Goal: Information Seeking & Learning: Find specific fact

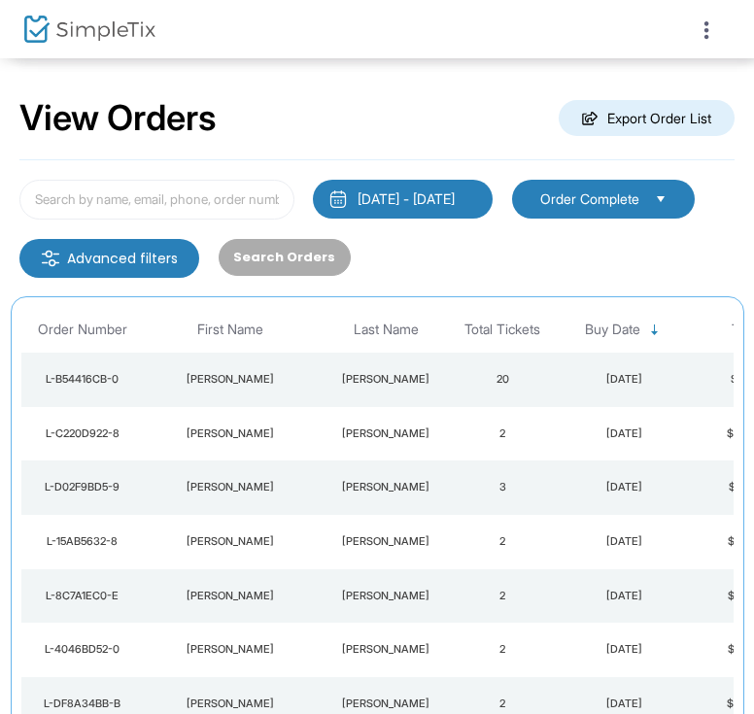
click at [239, 379] on div "[PERSON_NAME]" at bounding box center [230, 380] width 165 height 16
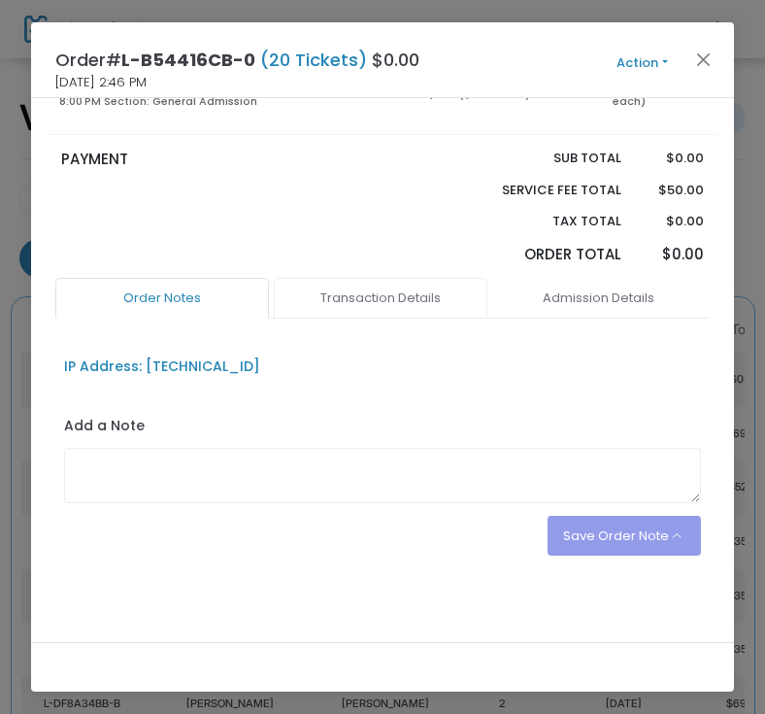
scroll to position [292, 0]
click at [492, 298] on link "Admission Details" at bounding box center [599, 298] width 214 height 41
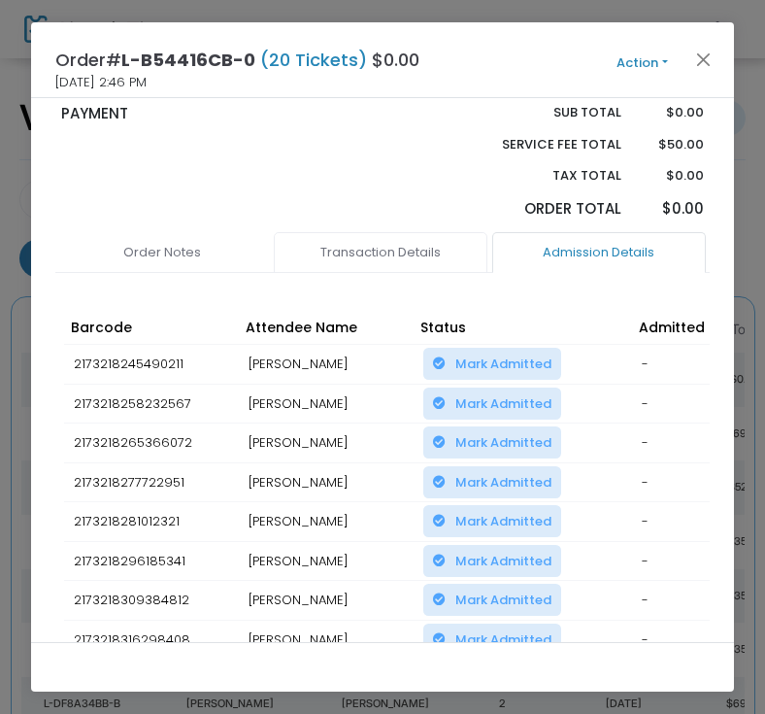
click at [326, 273] on link "Transaction Details" at bounding box center [381, 252] width 214 height 41
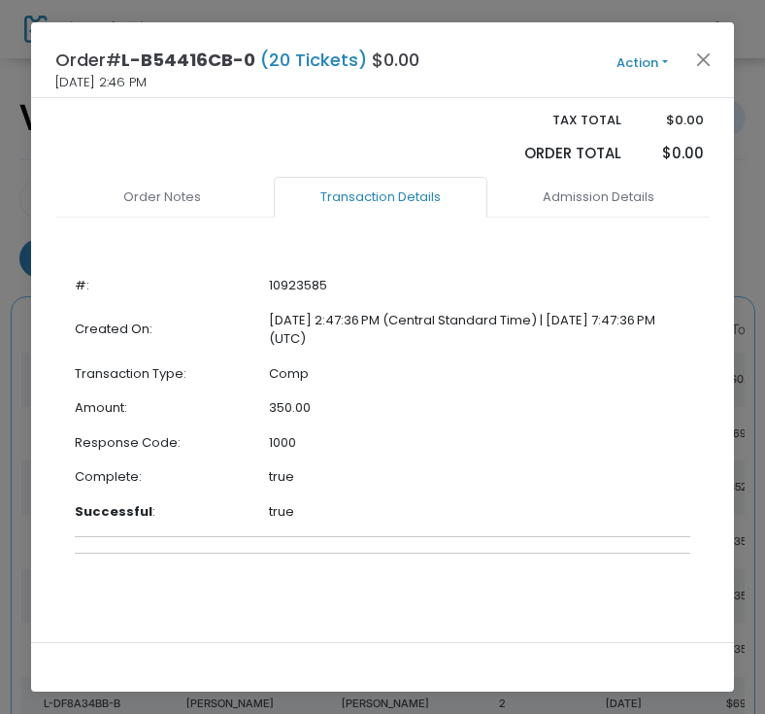
scroll to position [0, 0]
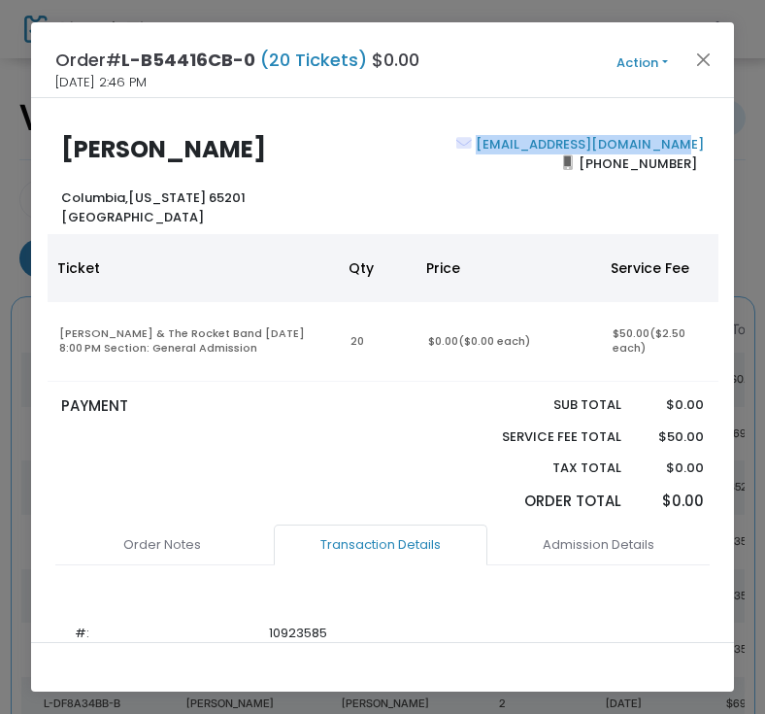
drag, startPoint x: 698, startPoint y: 142, endPoint x: 476, endPoint y: 142, distance: 222.4
click at [476, 142] on div "[EMAIL_ADDRESS][DOMAIN_NAME] [PHONE_NUMBER]" at bounding box center [548, 180] width 331 height 91
copy link "[EMAIL_ADDRESS][DOMAIN_NAME]"
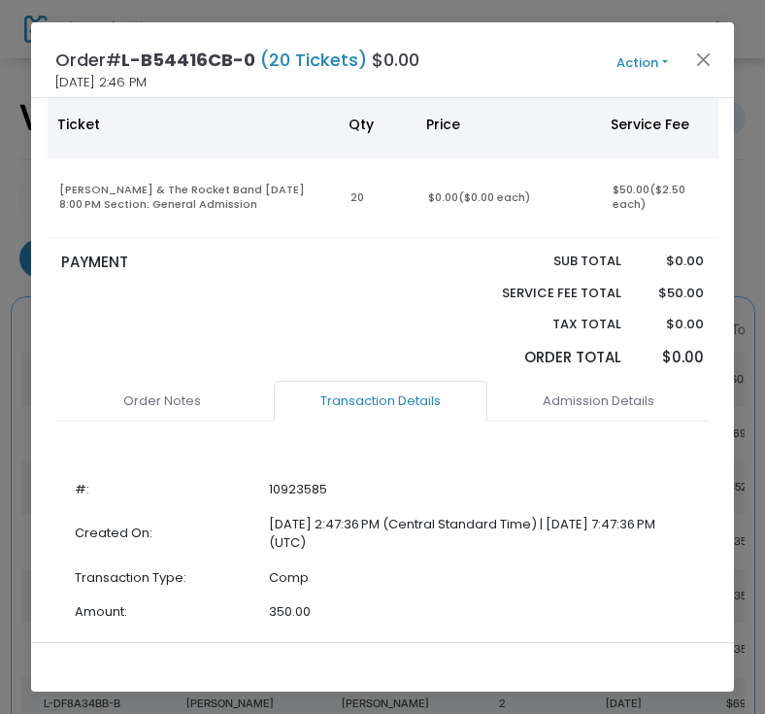
scroll to position [141, 0]
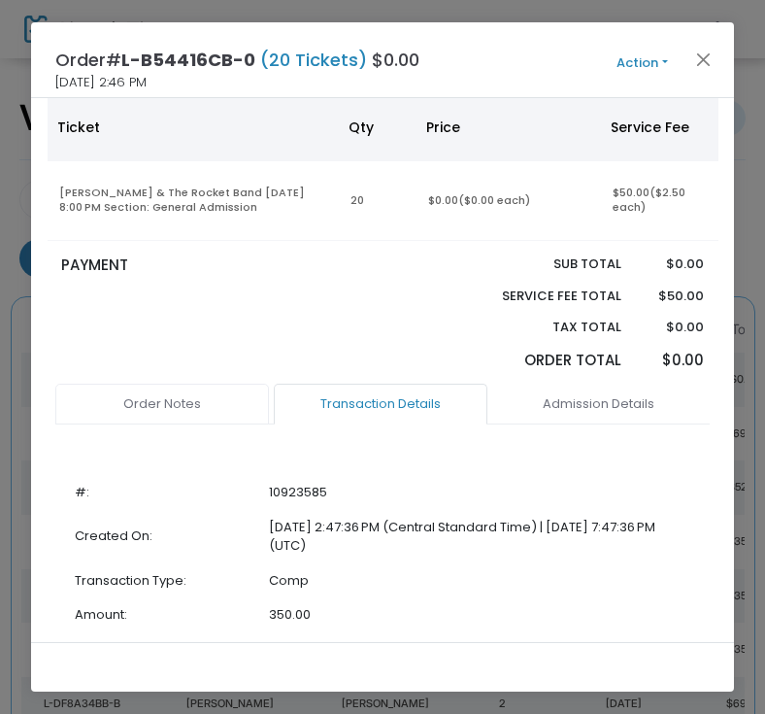
click at [148, 410] on link "Order Notes" at bounding box center [162, 404] width 214 height 41
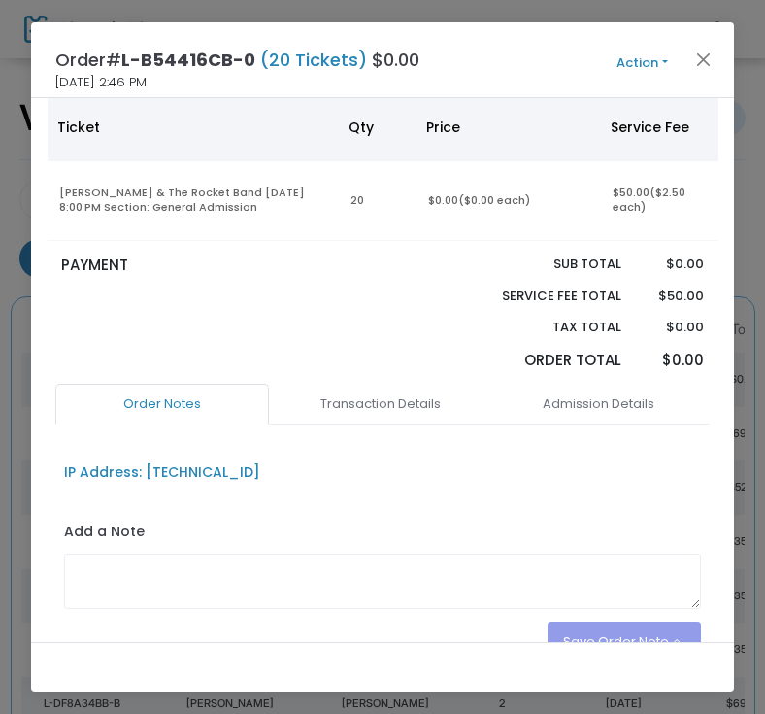
click at [275, 340] on div "PAYMENT" at bounding box center [216, 318] width 331 height 129
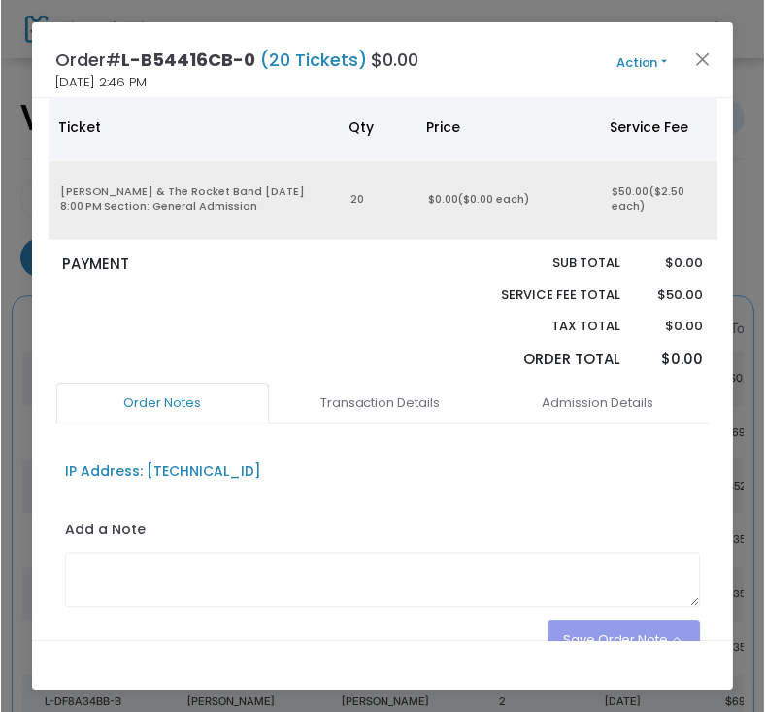
scroll to position [0, 0]
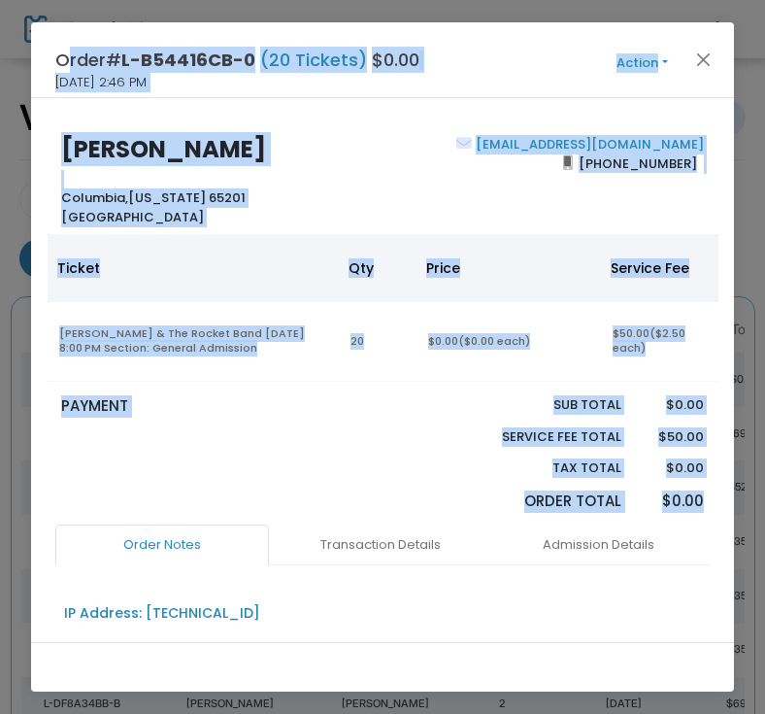
drag, startPoint x: 55, startPoint y: 53, endPoint x: 715, endPoint y: 525, distance: 811.0
click at [715, 525] on div "Order# L-B54416CB-0 (20 Tickets) $0.00 [DATE] 2:46 PM Action Mark Admitted Edit…" at bounding box center [383, 357] width 704 height 670
copy div "Order# L-B54416CB-0 (20 Tickets) $0.00 [DATE] 2:46 PM Action Mark Admitted Edit…"
